Goal: Navigation & Orientation: Go to known website

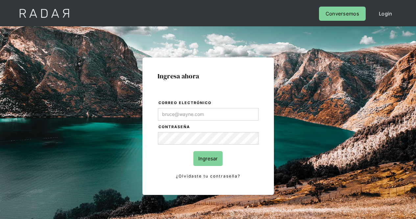
type input "[PERSON_NAME][EMAIL_ADDRESS][PERSON_NAME][DOMAIN_NAME]"
click at [218, 158] on input "Ingresar" at bounding box center [207, 158] width 29 height 15
type input "[PERSON_NAME][EMAIL_ADDRESS][PERSON_NAME][DOMAIN_NAME]"
click at [208, 163] on input "Ingresar" at bounding box center [207, 158] width 29 height 15
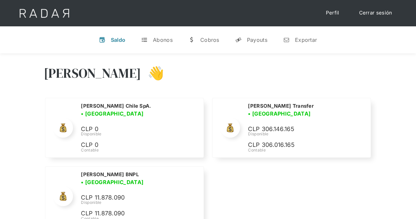
scroll to position [66, 0]
